Goal: Task Accomplishment & Management: Complete application form

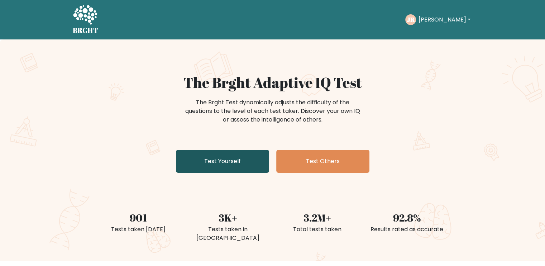
click at [234, 162] on link "Test Yourself" at bounding box center [222, 161] width 93 height 23
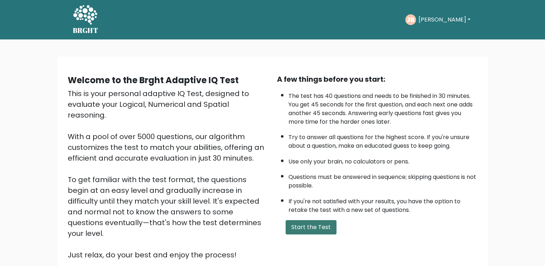
click at [289, 229] on button "Start the Test" at bounding box center [311, 227] width 51 height 14
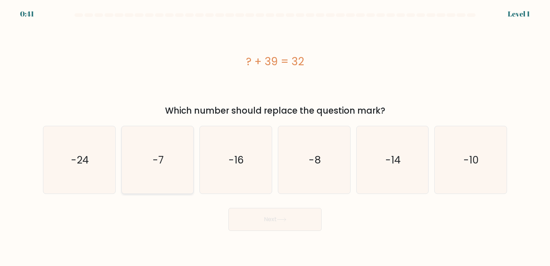
click at [172, 165] on icon "-7" at bounding box center [157, 159] width 67 height 67
click at [275, 136] on input "b. -7" at bounding box center [275, 135] width 0 height 4
radio input "true"
click at [273, 213] on button "Next" at bounding box center [275, 219] width 93 height 23
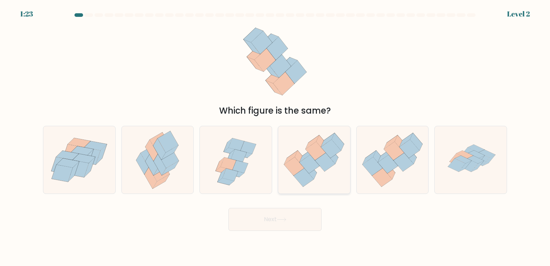
click at [316, 172] on icon at bounding box center [310, 171] width 13 height 18
click at [275, 136] on input "d." at bounding box center [275, 135] width 0 height 4
radio input "true"
drag, startPoint x: 266, startPoint y: 216, endPoint x: 267, endPoint y: 210, distance: 5.8
click at [266, 216] on button "Next" at bounding box center [275, 219] width 93 height 23
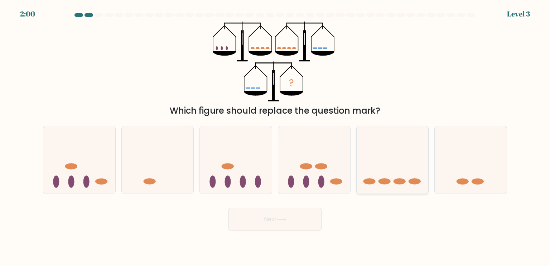
click at [367, 181] on ellipse at bounding box center [369, 181] width 12 height 6
click at [275, 136] on input "e." at bounding box center [275, 135] width 0 height 4
radio input "true"
click at [281, 220] on icon at bounding box center [281, 219] width 9 height 3
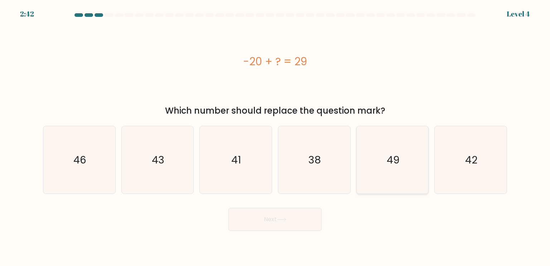
click at [371, 161] on icon "49" at bounding box center [392, 159] width 67 height 67
click at [275, 136] on input "e. 49" at bounding box center [275, 135] width 0 height 4
radio input "true"
click at [311, 221] on button "Next" at bounding box center [275, 219] width 93 height 23
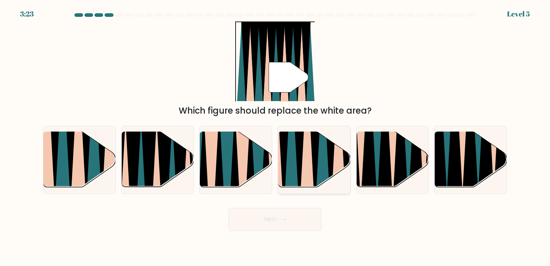
click at [297, 173] on icon at bounding box center [292, 131] width 16 height 144
click at [275, 136] on input "d." at bounding box center [275, 135] width 0 height 4
radio input "true"
click at [87, 162] on icon at bounding box center [87, 132] width 16 height 144
click at [275, 136] on input "a." at bounding box center [275, 135] width 0 height 4
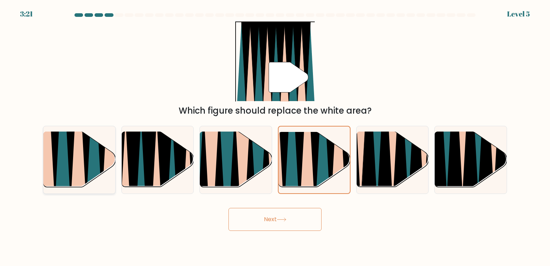
radio input "true"
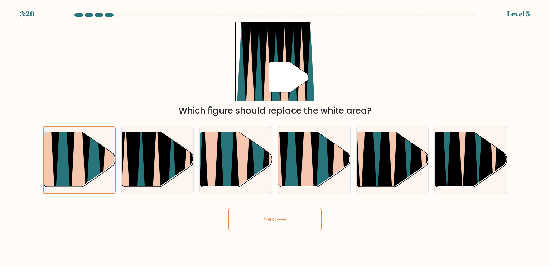
drag, startPoint x: 294, startPoint y: 168, endPoint x: 294, endPoint y: 207, distance: 39.4
click at [295, 170] on icon at bounding box center [292, 131] width 16 height 144
click at [275, 136] on input "d." at bounding box center [275, 135] width 0 height 4
radio input "true"
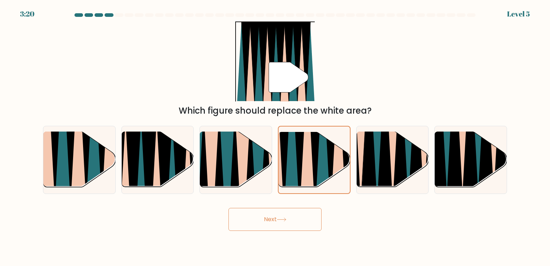
click at [282, 224] on button "Next" at bounding box center [275, 219] width 93 height 23
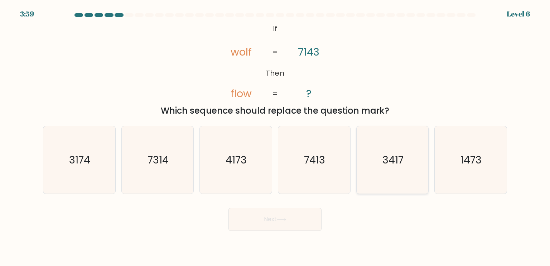
click at [380, 174] on icon "3417" at bounding box center [392, 159] width 67 height 67
click at [275, 136] on input "e. 3417" at bounding box center [275, 135] width 0 height 4
radio input "true"
click at [291, 213] on button "Next" at bounding box center [275, 219] width 93 height 23
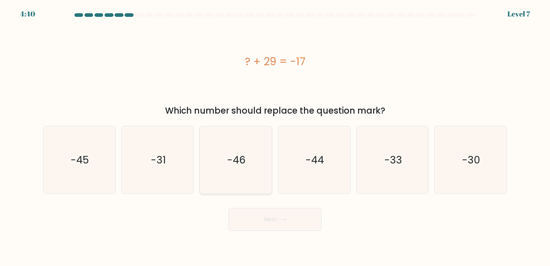
click at [239, 168] on icon "-46" at bounding box center [235, 159] width 67 height 67
click at [275, 136] on input "c. -46" at bounding box center [275, 135] width 0 height 4
radio input "true"
click at [296, 225] on button "Next" at bounding box center [275, 219] width 93 height 23
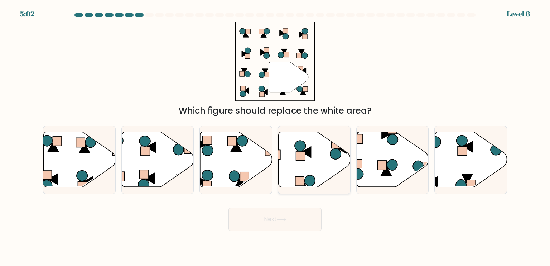
click at [299, 167] on icon at bounding box center [315, 159] width 72 height 55
click at [275, 136] on input "d." at bounding box center [275, 135] width 0 height 4
radio input "true"
drag, startPoint x: 295, startPoint y: 220, endPoint x: 298, endPoint y: 217, distance: 4.6
click at [294, 221] on button "Next" at bounding box center [275, 219] width 93 height 23
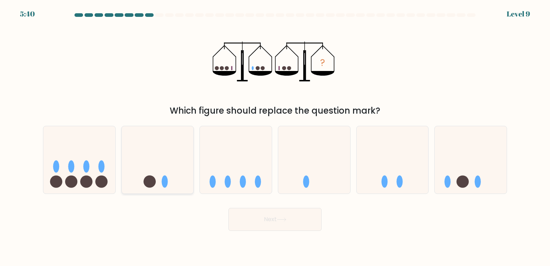
click at [169, 183] on icon at bounding box center [158, 159] width 72 height 59
click at [275, 136] on input "b." at bounding box center [275, 135] width 0 height 4
radio input "true"
click at [238, 147] on icon at bounding box center [236, 159] width 72 height 59
click at [275, 136] on input "c." at bounding box center [275, 135] width 0 height 4
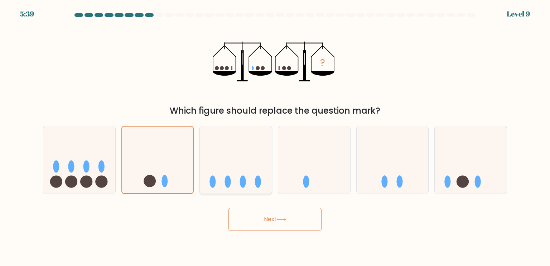
radio input "true"
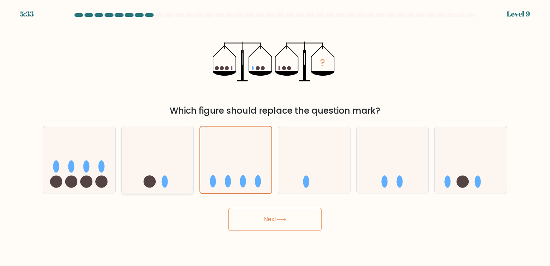
click at [176, 174] on icon at bounding box center [158, 159] width 72 height 59
click at [275, 136] on input "b." at bounding box center [275, 135] width 0 height 4
radio input "true"
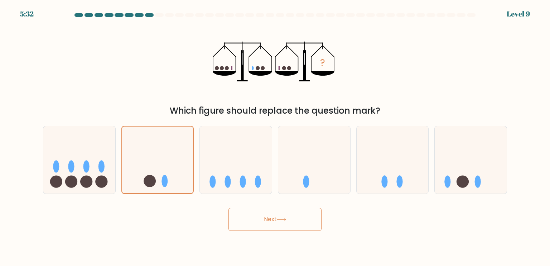
click at [273, 225] on button "Next" at bounding box center [275, 219] width 93 height 23
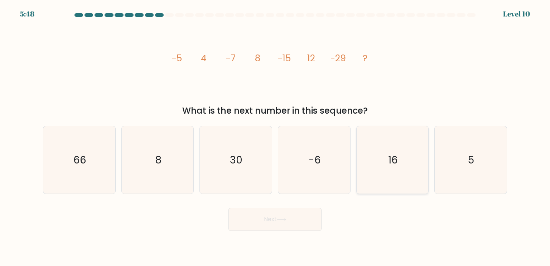
click at [400, 160] on icon "16" at bounding box center [392, 159] width 67 height 67
click at [275, 136] on input "e. 16" at bounding box center [275, 135] width 0 height 4
radio input "true"
click at [312, 216] on button "Next" at bounding box center [275, 219] width 93 height 23
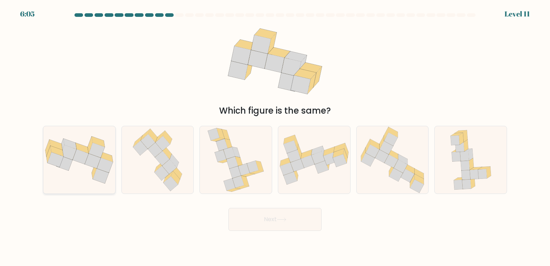
click at [96, 173] on icon at bounding box center [101, 175] width 16 height 15
click at [275, 136] on input "a." at bounding box center [275, 135] width 0 height 4
radio input "true"
click at [255, 220] on button "Next" at bounding box center [275, 219] width 93 height 23
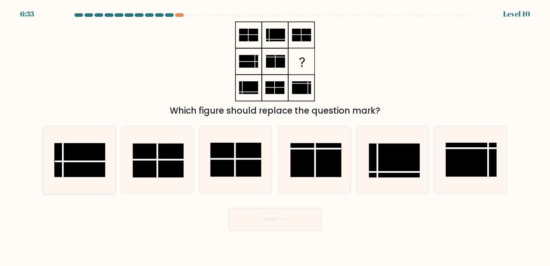
click at [90, 161] on line at bounding box center [80, 161] width 51 height 0
click at [275, 136] on input "a." at bounding box center [275, 135] width 0 height 4
radio input "true"
click at [327, 167] on rect at bounding box center [316, 160] width 51 height 34
click at [275, 136] on input "d." at bounding box center [275, 135] width 0 height 4
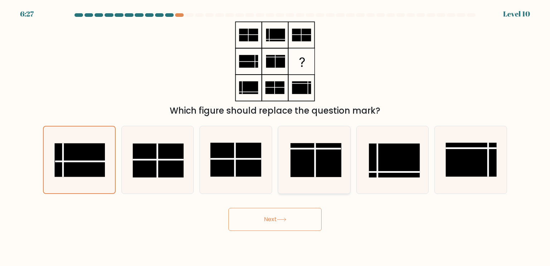
radio input "true"
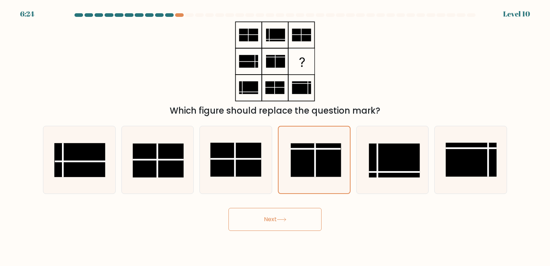
click at [268, 221] on button "Next" at bounding box center [275, 219] width 93 height 23
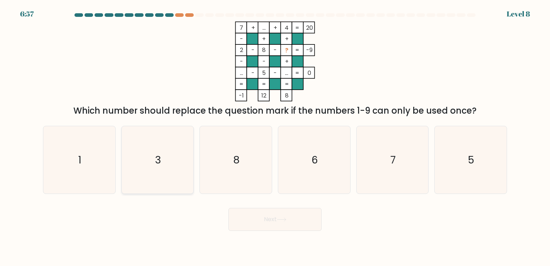
click at [163, 162] on icon "3" at bounding box center [157, 159] width 67 height 67
click at [275, 136] on input "b. 3" at bounding box center [275, 135] width 0 height 4
radio input "true"
click at [265, 229] on button "Next" at bounding box center [275, 219] width 93 height 23
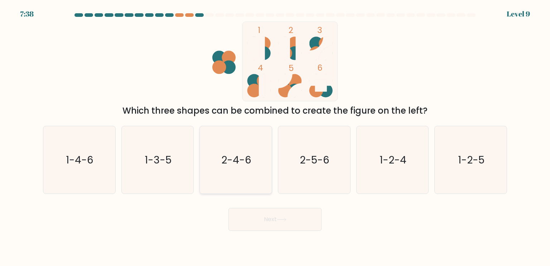
drag, startPoint x: 229, startPoint y: 167, endPoint x: 232, endPoint y: 170, distance: 4.3
click at [230, 168] on icon "2-4-6" at bounding box center [235, 159] width 67 height 67
click at [269, 219] on button "Next" at bounding box center [275, 219] width 93 height 23
click at [305, 179] on icon "2-5-6" at bounding box center [313, 159] width 67 height 67
click at [275, 136] on input "d. 2-5-6" at bounding box center [275, 135] width 0 height 4
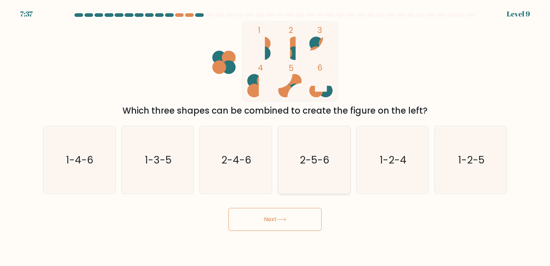
radio input "true"
click at [273, 213] on button "Next" at bounding box center [275, 219] width 93 height 23
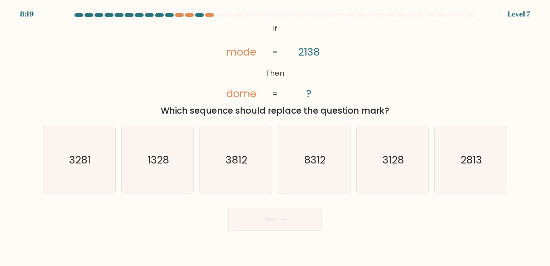
drag, startPoint x: 401, startPoint y: 174, endPoint x: 344, endPoint y: 195, distance: 60.8
click at [400, 174] on icon "3128" at bounding box center [392, 159] width 67 height 67
click at [327, 225] on div "Next" at bounding box center [275, 216] width 473 height 28
click at [374, 181] on icon "3128" at bounding box center [392, 159] width 67 height 67
click at [275, 136] on input "e. 3128" at bounding box center [275, 135] width 0 height 4
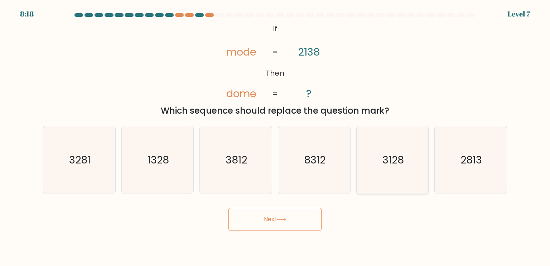
radio input "true"
click at [279, 222] on button "Next" at bounding box center [275, 219] width 93 height 23
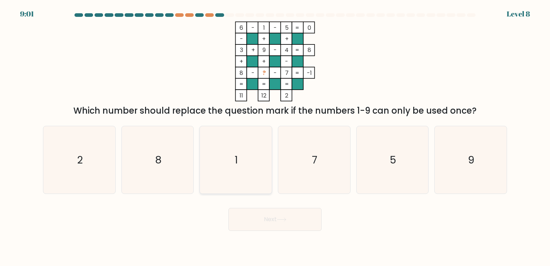
click at [247, 178] on icon "1" at bounding box center [235, 159] width 67 height 67
click at [275, 136] on input "c. 1" at bounding box center [275, 135] width 0 height 4
radio input "true"
click at [270, 227] on button "Next" at bounding box center [275, 219] width 93 height 23
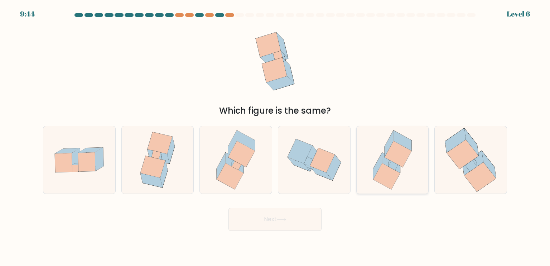
click at [356, 184] on div at bounding box center [392, 160] width 73 height 68
click at [275, 136] on input "e." at bounding box center [275, 135] width 0 height 4
radio input "true"
click at [292, 225] on button "Next" at bounding box center [275, 219] width 93 height 23
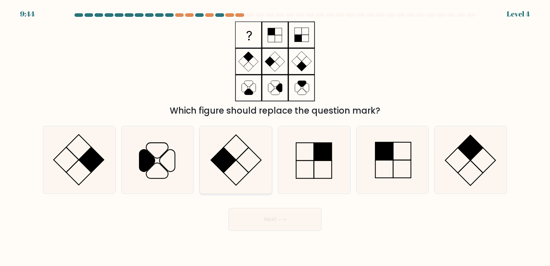
click at [218, 186] on icon at bounding box center [235, 159] width 67 height 67
click at [275, 136] on input "c." at bounding box center [275, 135] width 0 height 4
radio input "true"
click at [263, 228] on button "Next" at bounding box center [275, 219] width 93 height 23
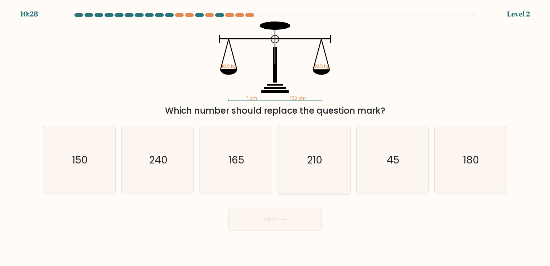
click at [325, 193] on div "210" at bounding box center [314, 160] width 73 height 68
click at [275, 136] on input "d. 210" at bounding box center [275, 135] width 0 height 4
radio input "true"
click at [288, 229] on button "Next" at bounding box center [275, 219] width 93 height 23
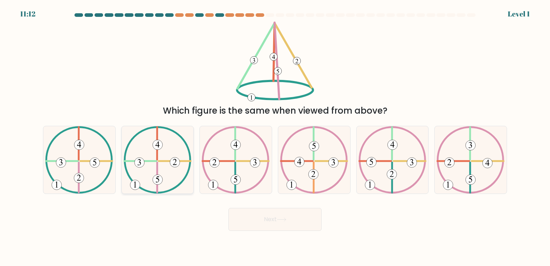
drag, startPoint x: 183, startPoint y: 169, endPoint x: 185, endPoint y: 173, distance: 4.2
click at [182, 169] on icon at bounding box center [158, 159] width 68 height 67
click at [275, 136] on input "b." at bounding box center [275, 135] width 0 height 4
radio input "true"
click at [253, 222] on button "Next" at bounding box center [275, 219] width 93 height 23
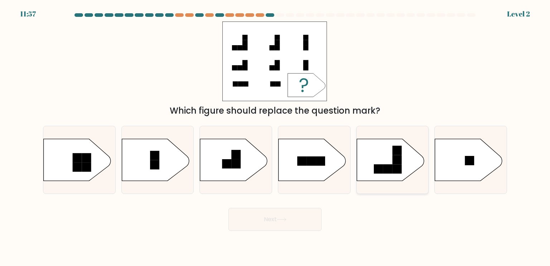
click at [366, 176] on icon at bounding box center [390, 160] width 67 height 42
click at [275, 136] on input "e." at bounding box center [275, 135] width 0 height 4
radio input "true"
click at [292, 214] on button "Next" at bounding box center [275, 219] width 93 height 23
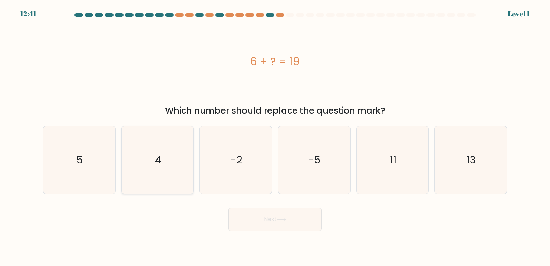
click at [164, 158] on icon "4" at bounding box center [157, 159] width 67 height 67
click at [275, 136] on input "b. 4" at bounding box center [275, 135] width 0 height 4
radio input "true"
click at [232, 217] on button "Next" at bounding box center [275, 219] width 93 height 23
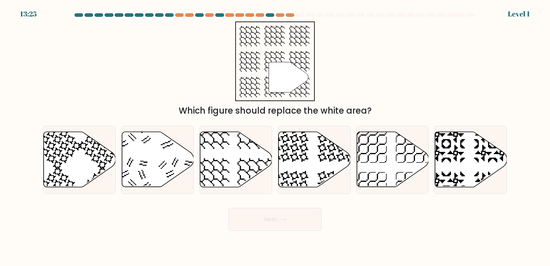
click at [275, 176] on div "d." at bounding box center [314, 160] width 78 height 68
drag, startPoint x: 264, startPoint y: 216, endPoint x: 269, endPoint y: 205, distance: 12.8
click at [264, 217] on button "Next" at bounding box center [275, 219] width 93 height 23
click at [295, 170] on icon at bounding box center [315, 159] width 72 height 55
click at [275, 136] on input "d." at bounding box center [275, 135] width 0 height 4
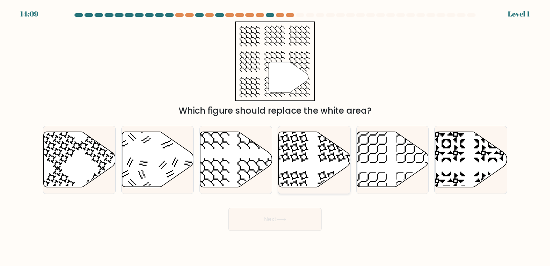
radio input "true"
click at [251, 181] on icon at bounding box center [236, 159] width 72 height 56
click at [275, 136] on input "c." at bounding box center [275, 135] width 0 height 4
radio input "true"
click at [262, 216] on button "Next" at bounding box center [275, 219] width 93 height 23
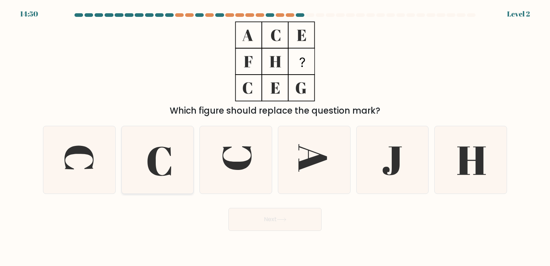
click at [163, 159] on icon at bounding box center [157, 159] width 67 height 67
click at [275, 136] on input "b." at bounding box center [275, 135] width 0 height 4
radio input "true"
click at [270, 229] on button "Next" at bounding box center [275, 219] width 93 height 23
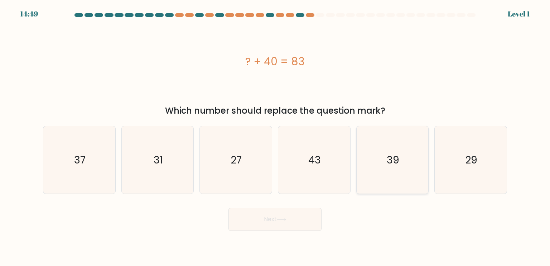
click at [362, 170] on icon "39" at bounding box center [392, 159] width 67 height 67
click at [275, 136] on input "e. 39" at bounding box center [275, 135] width 0 height 4
radio input "true"
click at [461, 167] on icon "29" at bounding box center [470, 159] width 67 height 67
click at [275, 136] on input "f. 29" at bounding box center [275, 135] width 0 height 4
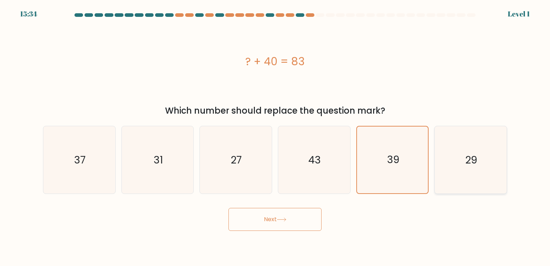
radio input "true"
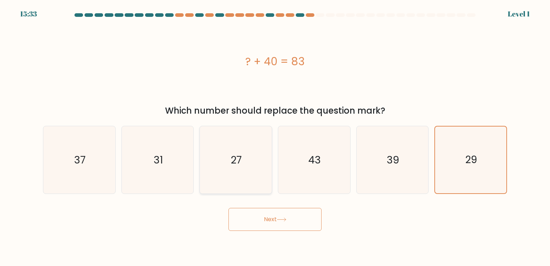
click at [217, 164] on icon "27" at bounding box center [235, 159] width 67 height 67
click at [275, 136] on input "c. 27" at bounding box center [275, 135] width 0 height 4
radio input "true"
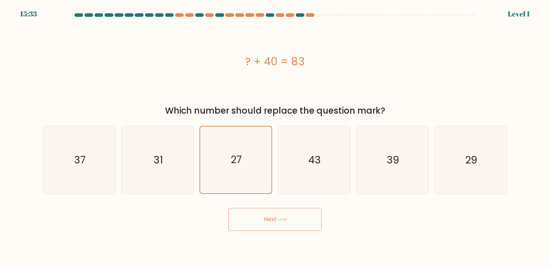
click at [228, 214] on div "Next" at bounding box center [275, 216] width 473 height 28
click at [172, 176] on icon "31" at bounding box center [157, 159] width 67 height 67
click at [275, 136] on input "b. 31" at bounding box center [275, 135] width 0 height 4
radio input "true"
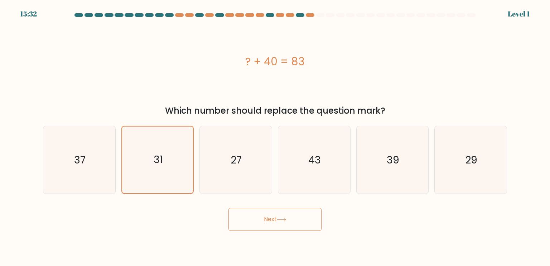
click at [244, 217] on button "Next" at bounding box center [275, 219] width 93 height 23
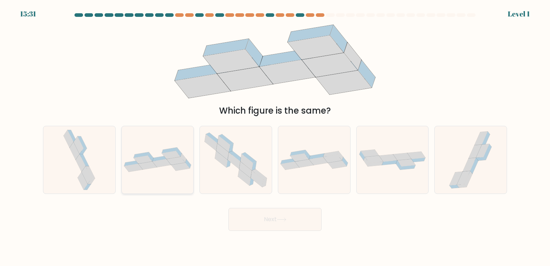
click at [123, 166] on icon at bounding box center [158, 159] width 72 height 25
click at [275, 136] on input "b." at bounding box center [275, 135] width 0 height 4
radio input "true"
click at [96, 160] on div at bounding box center [79, 160] width 73 height 68
click at [275, 136] on input "a." at bounding box center [275, 135] width 0 height 4
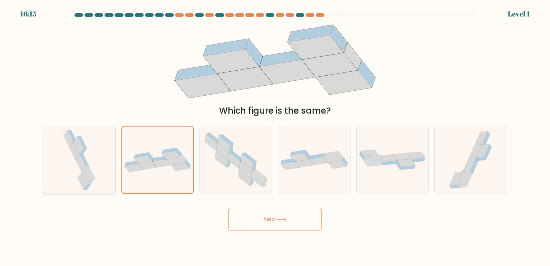
radio input "true"
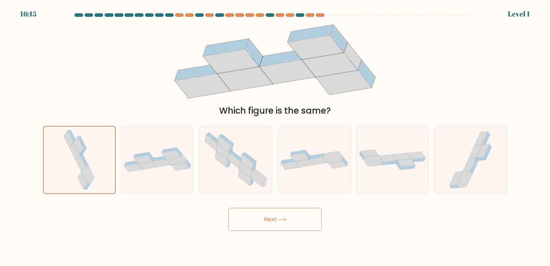
click at [255, 215] on button "Next" at bounding box center [275, 219] width 93 height 23
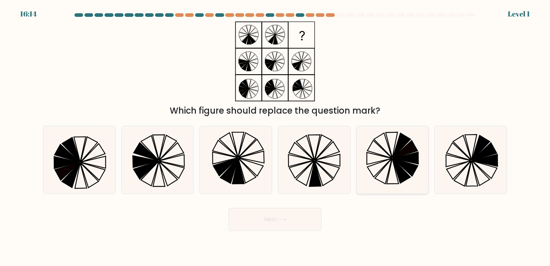
click at [372, 177] on icon at bounding box center [392, 159] width 67 height 67
click at [275, 136] on input "e." at bounding box center [275, 135] width 0 height 4
radio input "true"
drag, startPoint x: 290, startPoint y: 216, endPoint x: 292, endPoint y: 220, distance: 4.3
click at [291, 219] on button "Next" at bounding box center [275, 219] width 93 height 23
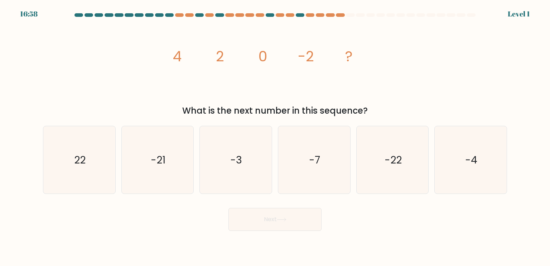
click at [292, 221] on button "Next" at bounding box center [275, 219] width 93 height 23
click at [315, 176] on icon "-7" at bounding box center [313, 159] width 67 height 67
click at [275, 136] on input "d. -7" at bounding box center [275, 135] width 0 height 4
radio input "true"
click at [282, 215] on button "Next" at bounding box center [275, 219] width 93 height 23
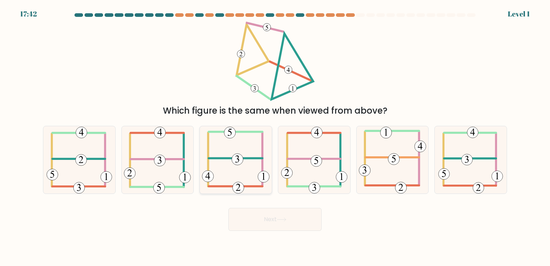
click at [259, 172] on icon at bounding box center [236, 159] width 68 height 67
click at [275, 136] on input "c." at bounding box center [275, 135] width 0 height 4
radio input "true"
click at [262, 215] on button "Next" at bounding box center [275, 219] width 93 height 23
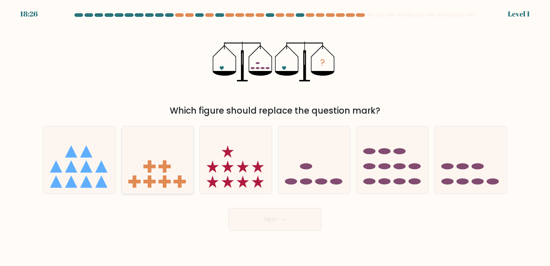
click at [170, 155] on icon at bounding box center [158, 159] width 72 height 59
click at [275, 136] on input "b." at bounding box center [275, 135] width 0 height 4
radio input "true"
click at [254, 220] on button "Next" at bounding box center [275, 219] width 93 height 23
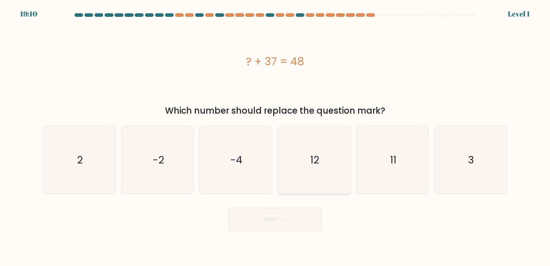
click at [336, 178] on icon "12" at bounding box center [313, 159] width 67 height 67
click at [275, 136] on input "d. 12" at bounding box center [275, 135] width 0 height 4
radio input "true"
click at [292, 217] on button "Next" at bounding box center [275, 219] width 93 height 23
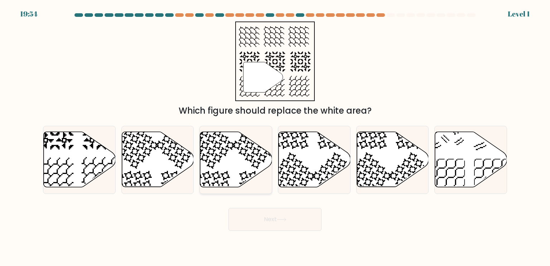
click at [263, 179] on icon at bounding box center [236, 159] width 72 height 56
click at [275, 136] on input "c." at bounding box center [275, 135] width 0 height 4
radio input "true"
click at [262, 218] on button "Next" at bounding box center [275, 219] width 93 height 23
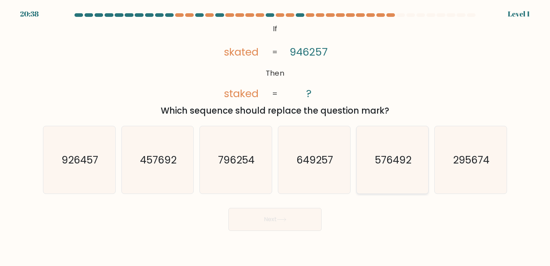
click at [408, 166] on text "576492" at bounding box center [393, 159] width 37 height 14
click at [275, 136] on input "e. 576492" at bounding box center [275, 135] width 0 height 4
radio input "true"
click at [299, 211] on button "Next" at bounding box center [275, 219] width 93 height 23
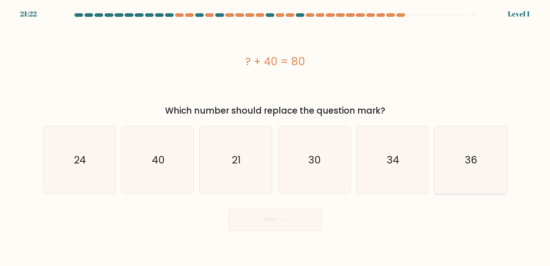
click at [460, 154] on icon "36" at bounding box center [470, 159] width 67 height 67
click at [275, 136] on input "f. 36" at bounding box center [275, 135] width 0 height 4
radio input "true"
click at [322, 212] on div "Next" at bounding box center [275, 216] width 473 height 28
click at [300, 225] on button "Next" at bounding box center [275, 219] width 93 height 23
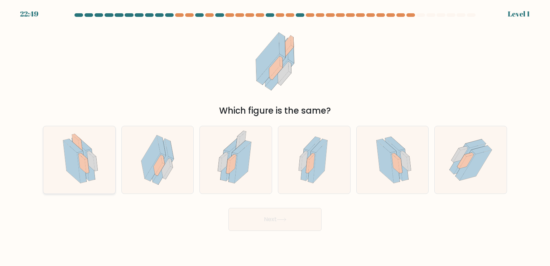
click at [113, 152] on div at bounding box center [79, 160] width 73 height 68
click at [275, 136] on input "a." at bounding box center [275, 135] width 0 height 4
radio input "true"
click at [255, 225] on button "Next" at bounding box center [275, 219] width 93 height 23
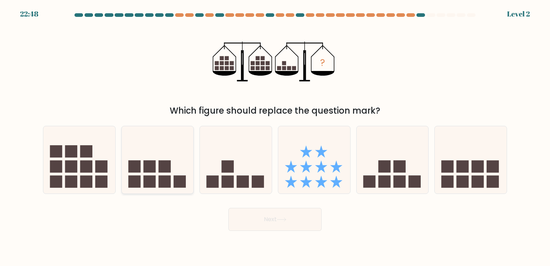
drag, startPoint x: 145, startPoint y: 162, endPoint x: 193, endPoint y: 182, distance: 52.6
click at [145, 162] on rect at bounding box center [149, 166] width 12 height 12
click at [275, 136] on input "b." at bounding box center [275, 135] width 0 height 4
radio input "true"
click at [275, 216] on button "Next" at bounding box center [275, 219] width 93 height 23
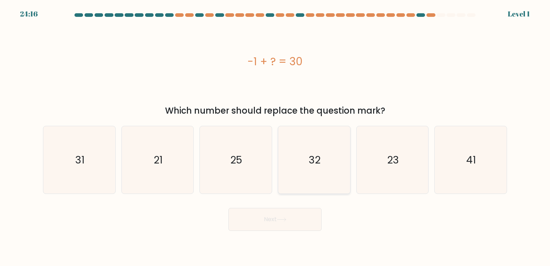
click at [286, 181] on icon "32" at bounding box center [313, 159] width 67 height 67
click at [275, 136] on input "d. 32" at bounding box center [275, 135] width 0 height 4
radio input "true"
click at [265, 219] on button "Next" at bounding box center [275, 219] width 93 height 23
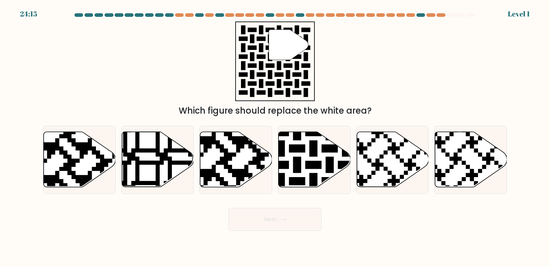
drag, startPoint x: 250, startPoint y: 179, endPoint x: 251, endPoint y: 201, distance: 22.2
click at [249, 181] on icon at bounding box center [212, 189] width 130 height 130
click at [275, 136] on input "c." at bounding box center [275, 135] width 0 height 4
radio input "true"
click at [269, 236] on body "24:15 Level 1" at bounding box center [275, 133] width 550 height 266
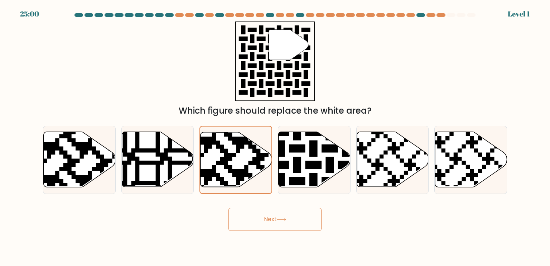
click at [268, 221] on button "Next" at bounding box center [275, 219] width 93 height 23
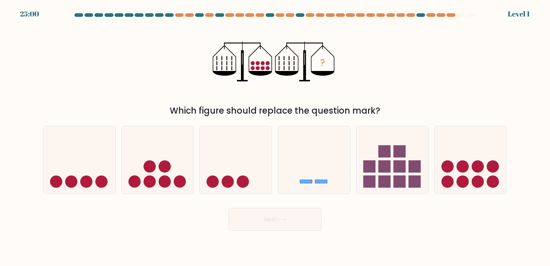
drag, startPoint x: 376, startPoint y: 184, endPoint x: 352, endPoint y: 196, distance: 27.6
click at [376, 183] on icon at bounding box center [393, 159] width 72 height 59
click at [275, 136] on input "e." at bounding box center [275, 135] width 0 height 4
radio input "true"
click at [304, 226] on button "Next" at bounding box center [275, 219] width 93 height 23
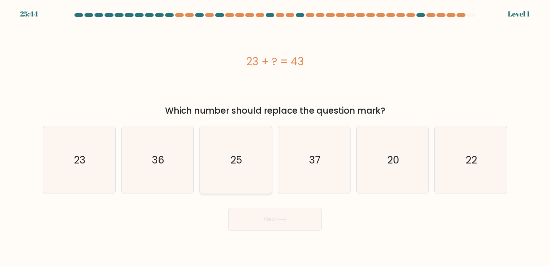
click at [206, 174] on icon "25" at bounding box center [235, 159] width 67 height 67
click at [275, 136] on input "c. 25" at bounding box center [275, 135] width 0 height 4
radio input "true"
click at [253, 216] on button "Next" at bounding box center [275, 219] width 93 height 23
click at [261, 223] on button "Next" at bounding box center [275, 219] width 93 height 23
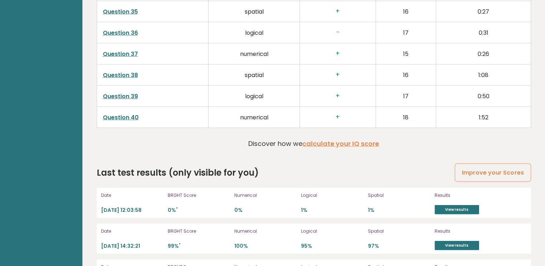
scroll to position [1952, 0]
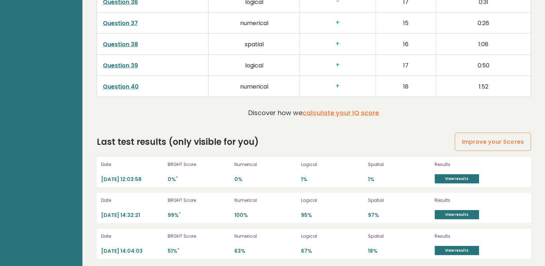
click at [121, 176] on p "2025-09-15 12:03:58" at bounding box center [132, 179] width 62 height 7
drag, startPoint x: 278, startPoint y: 174, endPoint x: 285, endPoint y: 175, distance: 6.8
click at [279, 176] on p "0%" at bounding box center [265, 179] width 62 height 7
click at [455, 178] on link "View results" at bounding box center [457, 178] width 44 height 9
click at [483, 140] on link "Improve your Scores" at bounding box center [493, 142] width 76 height 18
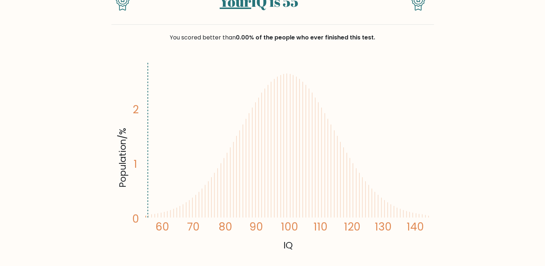
scroll to position [107, 0]
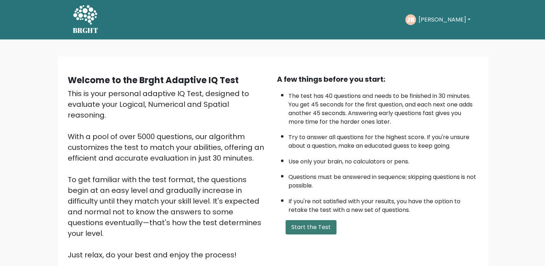
click at [306, 227] on button "Start the Test" at bounding box center [311, 227] width 51 height 14
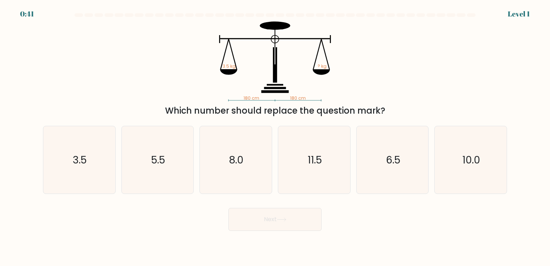
drag, startPoint x: 95, startPoint y: 166, endPoint x: 220, endPoint y: 200, distance: 129.5
click at [95, 167] on icon "3.5" at bounding box center [78, 159] width 67 height 67
click at [275, 136] on input "a. 3.5" at bounding box center [275, 135] width 0 height 4
radio input "true"
click at [269, 222] on button "Next" at bounding box center [275, 219] width 93 height 23
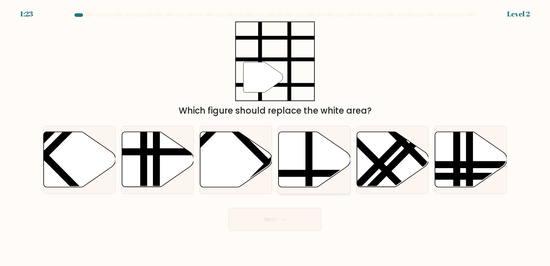
click at [295, 170] on icon at bounding box center [314, 159] width 72 height 56
click at [275, 136] on input "d." at bounding box center [275, 135] width 0 height 4
radio input "true"
drag, startPoint x: 275, startPoint y: 223, endPoint x: 271, endPoint y: 220, distance: 5.4
click at [274, 223] on button "Next" at bounding box center [275, 219] width 93 height 23
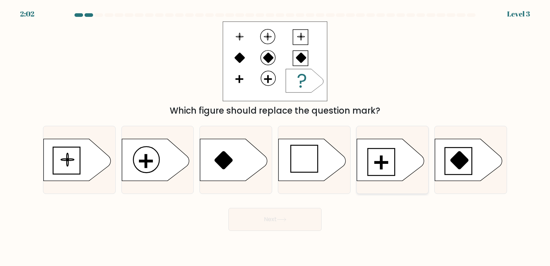
click at [393, 168] on icon at bounding box center [390, 160] width 67 height 42
click at [275, 136] on input "e." at bounding box center [275, 135] width 0 height 4
radio input "true"
click at [302, 220] on button "Next" at bounding box center [275, 219] width 93 height 23
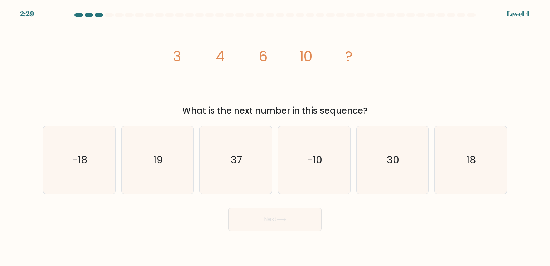
drag, startPoint x: 480, startPoint y: 174, endPoint x: 417, endPoint y: 203, distance: 69.4
click at [480, 174] on icon "18" at bounding box center [470, 159] width 67 height 67
click at [275, 136] on input "f. 18" at bounding box center [275, 135] width 0 height 4
radio input "true"
click at [287, 230] on body "2:29 Level 4" at bounding box center [275, 133] width 550 height 266
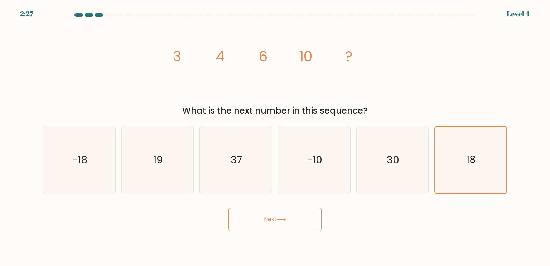
click at [285, 226] on button "Next" at bounding box center [275, 219] width 93 height 23
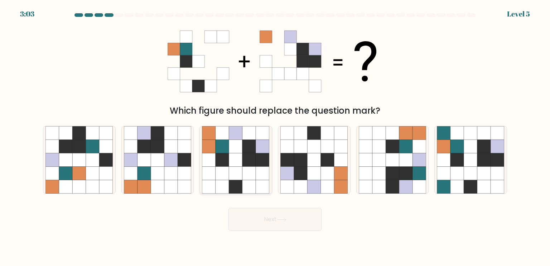
drag, startPoint x: 249, startPoint y: 175, endPoint x: 247, endPoint y: 180, distance: 5.7
click at [248, 176] on icon at bounding box center [250, 174] width 14 height 14
click at [275, 136] on input "c." at bounding box center [275, 135] width 0 height 4
radio input "true"
click at [255, 219] on button "Next" at bounding box center [275, 219] width 93 height 23
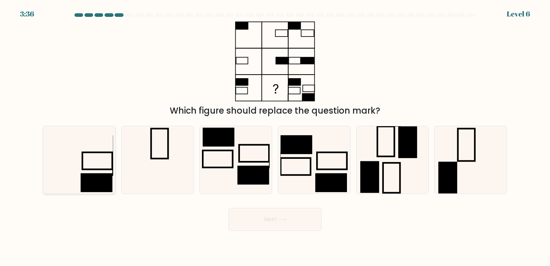
click at [90, 169] on rect at bounding box center [97, 160] width 30 height 17
click at [275, 136] on input "a." at bounding box center [275, 135] width 0 height 4
radio input "true"
click at [244, 219] on button "Next" at bounding box center [275, 219] width 93 height 23
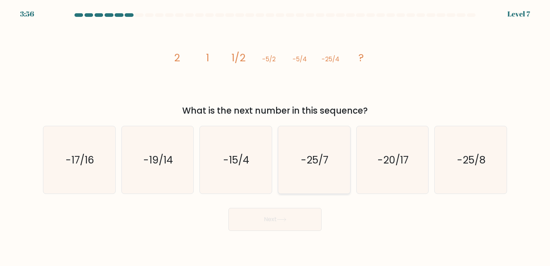
click at [318, 192] on icon "-25/7" at bounding box center [313, 159] width 67 height 67
click at [275, 136] on input "d. -25/7" at bounding box center [275, 135] width 0 height 4
radio input "true"
click at [295, 218] on button "Next" at bounding box center [275, 219] width 93 height 23
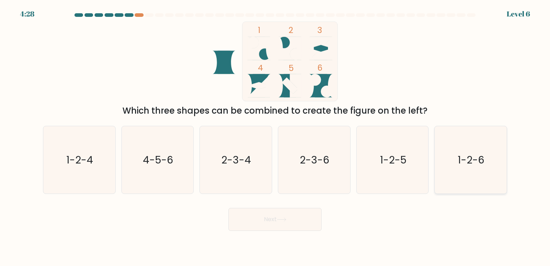
click at [456, 164] on icon "1-2-6" at bounding box center [470, 159] width 67 height 67
click at [275, 136] on input "f. 1-2-6" at bounding box center [275, 135] width 0 height 4
radio input "true"
click at [246, 225] on button "Next" at bounding box center [275, 219] width 93 height 23
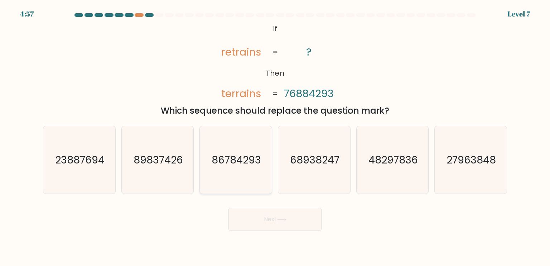
click at [224, 174] on icon "86784293" at bounding box center [235, 159] width 67 height 67
click at [275, 136] on input "c. 86784293" at bounding box center [275, 135] width 0 height 4
radio input "true"
click at [255, 217] on button "Next" at bounding box center [275, 219] width 93 height 23
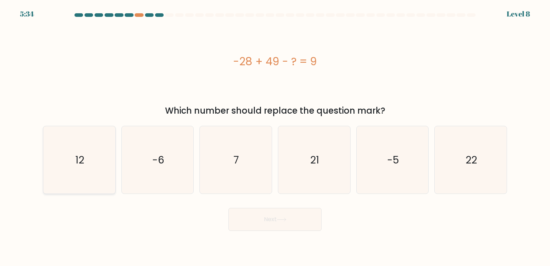
click at [61, 163] on icon "12" at bounding box center [78, 159] width 67 height 67
click at [275, 136] on input "a. 12" at bounding box center [275, 135] width 0 height 4
radio input "true"
click at [291, 217] on button "Next" at bounding box center [275, 219] width 93 height 23
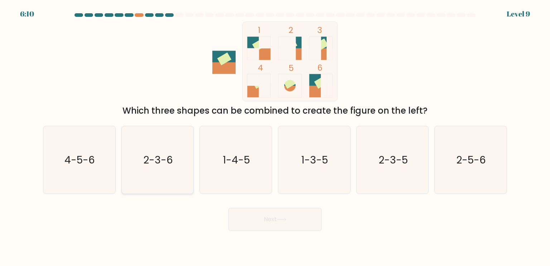
click at [176, 177] on icon "2-3-6" at bounding box center [157, 159] width 67 height 67
click at [275, 136] on input "b. 2-3-6" at bounding box center [275, 135] width 0 height 4
radio input "true"
click at [259, 221] on button "Next" at bounding box center [275, 219] width 93 height 23
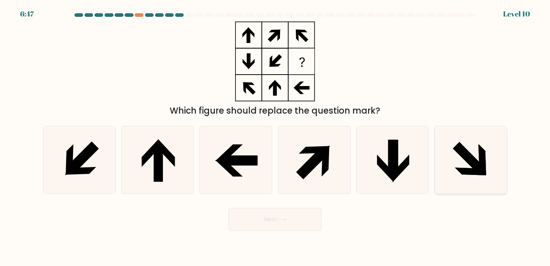
click at [464, 164] on icon at bounding box center [470, 159] width 67 height 67
click at [275, 136] on input "f." at bounding box center [275, 135] width 0 height 4
radio input "true"
click at [323, 218] on div "Next" at bounding box center [275, 216] width 473 height 28
click at [318, 218] on button "Next" at bounding box center [275, 219] width 93 height 23
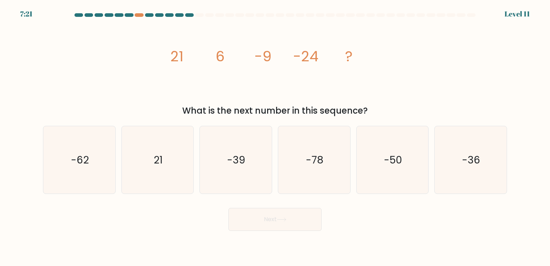
drag, startPoint x: 231, startPoint y: 177, endPoint x: 238, endPoint y: 204, distance: 28.4
click at [231, 177] on icon "-39" at bounding box center [235, 159] width 67 height 67
click at [275, 136] on input "c. -39" at bounding box center [275, 135] width 0 height 4
radio input "true"
click at [252, 223] on button "Next" at bounding box center [275, 219] width 93 height 23
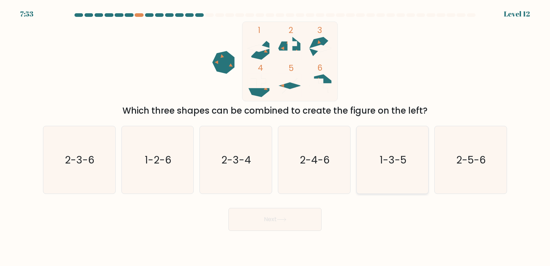
drag, startPoint x: 407, startPoint y: 169, endPoint x: 400, endPoint y: 172, distance: 7.7
click at [406, 169] on icon "1-3-5" at bounding box center [392, 159] width 67 height 67
click at [275, 136] on input "e. 1-3-5" at bounding box center [275, 135] width 0 height 4
radio input "true"
click at [309, 214] on button "Next" at bounding box center [275, 219] width 93 height 23
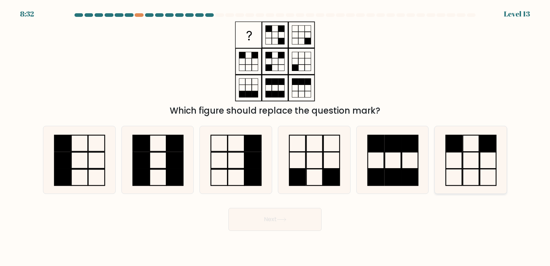
click at [506, 164] on div at bounding box center [471, 160] width 73 height 68
click at [275, 136] on input "f." at bounding box center [275, 135] width 0 height 4
radio input "true"
click at [272, 225] on button "Next" at bounding box center [275, 219] width 93 height 23
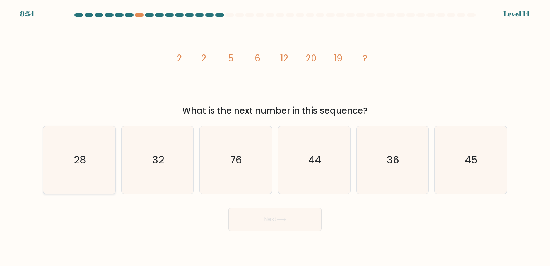
click at [69, 169] on icon "28" at bounding box center [78, 159] width 67 height 67
click at [275, 136] on input "a. 28" at bounding box center [275, 135] width 0 height 4
radio input "true"
click at [245, 217] on button "Next" at bounding box center [275, 219] width 93 height 23
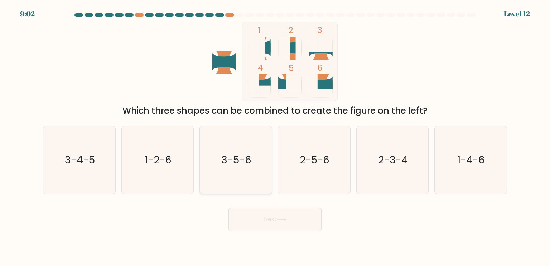
click at [219, 164] on icon "3-5-6" at bounding box center [235, 159] width 67 height 67
click at [275, 136] on input "c. 3-5-6" at bounding box center [275, 135] width 0 height 4
radio input "true"
click at [255, 214] on button "Next" at bounding box center [275, 219] width 93 height 23
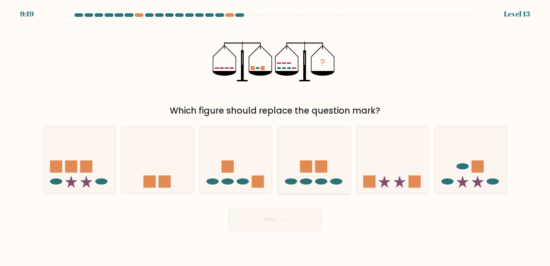
click at [307, 166] on rect at bounding box center [306, 166] width 12 height 12
click at [275, 136] on input "d." at bounding box center [275, 135] width 0 height 4
radio input "true"
click at [291, 218] on button "Next" at bounding box center [275, 219] width 93 height 23
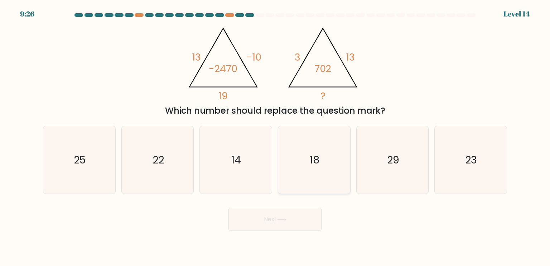
click at [306, 172] on icon "18" at bounding box center [313, 159] width 67 height 67
click at [275, 136] on input "d. 18" at bounding box center [275, 135] width 0 height 4
radio input "true"
click at [278, 227] on button "Next" at bounding box center [275, 219] width 93 height 23
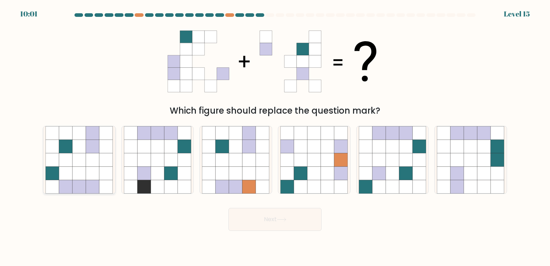
drag, startPoint x: 86, startPoint y: 176, endPoint x: 96, endPoint y: 180, distance: 11.2
click at [86, 176] on icon at bounding box center [78, 159] width 67 height 67
click at [275, 136] on input "a." at bounding box center [275, 135] width 0 height 4
radio input "true"
click at [285, 221] on icon at bounding box center [282, 219] width 10 height 4
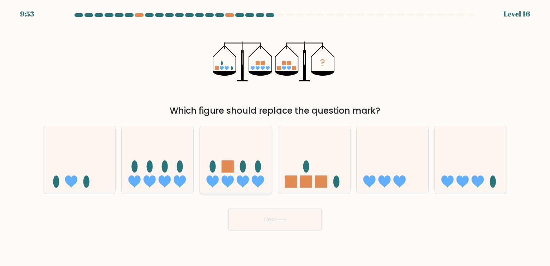
click at [218, 182] on icon at bounding box center [236, 159] width 72 height 59
click at [275, 136] on input "c." at bounding box center [275, 135] width 0 height 4
radio input "true"
click at [248, 224] on button "Next" at bounding box center [275, 219] width 93 height 23
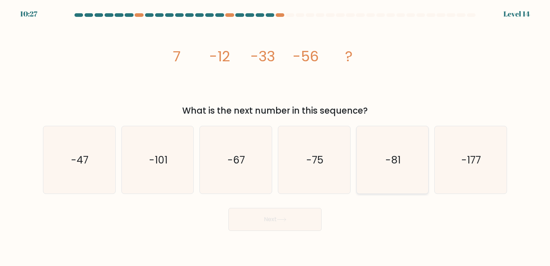
click at [377, 175] on icon "-81" at bounding box center [392, 159] width 67 height 67
click at [275, 136] on input "e. -81" at bounding box center [275, 135] width 0 height 4
radio input "true"
click at [289, 224] on button "Next" at bounding box center [275, 219] width 93 height 23
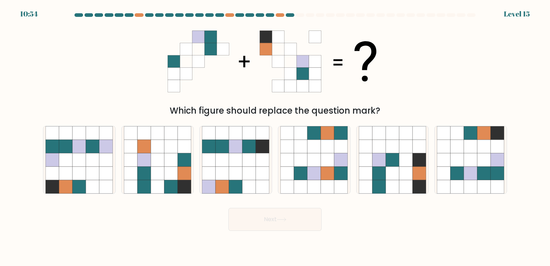
drag, startPoint x: 480, startPoint y: 154, endPoint x: 433, endPoint y: 173, distance: 50.6
click at [478, 154] on icon at bounding box center [485, 160] width 14 height 14
click at [275, 136] on input "f." at bounding box center [275, 135] width 0 height 4
radio input "true"
click at [291, 222] on button "Next" at bounding box center [275, 219] width 93 height 23
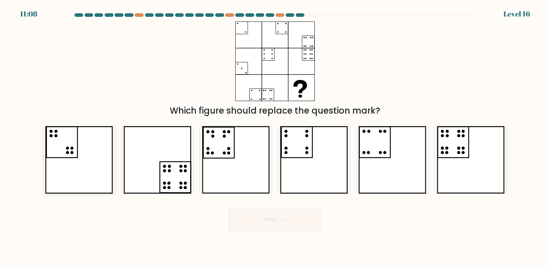
click at [86, 160] on icon at bounding box center [79, 159] width 68 height 67
click at [275, 136] on input "a." at bounding box center [275, 135] width 0 height 4
radio input "true"
click at [454, 155] on icon at bounding box center [471, 159] width 68 height 67
click at [275, 136] on input "f." at bounding box center [275, 135] width 0 height 4
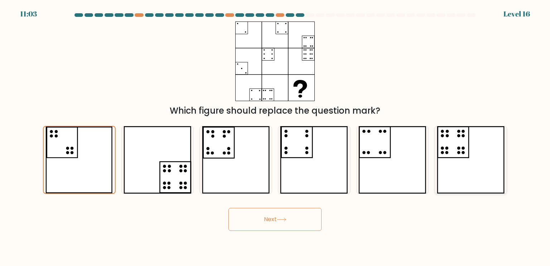
radio input "true"
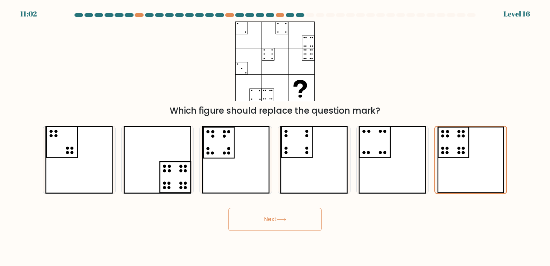
click at [297, 225] on button "Next" at bounding box center [275, 219] width 93 height 23
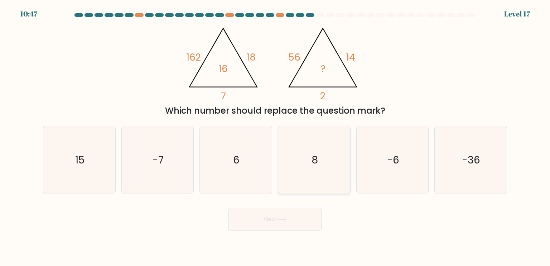
drag, startPoint x: 311, startPoint y: 163, endPoint x: 292, endPoint y: 183, distance: 27.9
click at [311, 163] on icon "8" at bounding box center [313, 159] width 67 height 67
click at [275, 136] on input "d. 8" at bounding box center [275, 135] width 0 height 4
radio input "true"
click at [259, 228] on button "Next" at bounding box center [275, 219] width 93 height 23
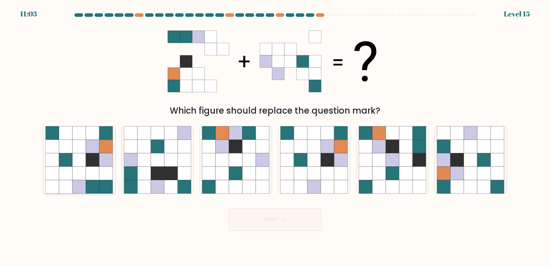
click at [95, 172] on icon at bounding box center [93, 174] width 14 height 14
click at [275, 136] on input "a." at bounding box center [275, 135] width 0 height 4
radio input "true"
click at [458, 166] on icon at bounding box center [458, 160] width 14 height 14
click at [275, 136] on input "f." at bounding box center [275, 135] width 0 height 4
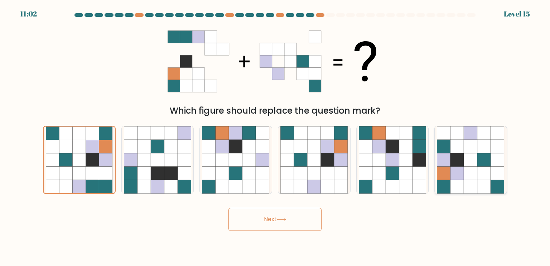
radio input "true"
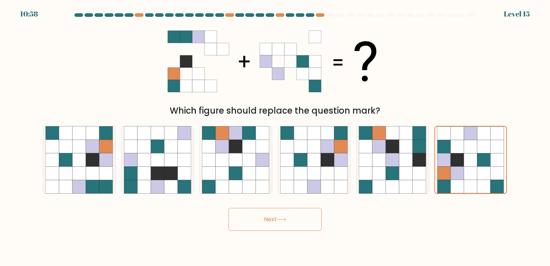
click at [270, 219] on button "Next" at bounding box center [275, 219] width 93 height 23
